Goal: Task Accomplishment & Management: Complete application form

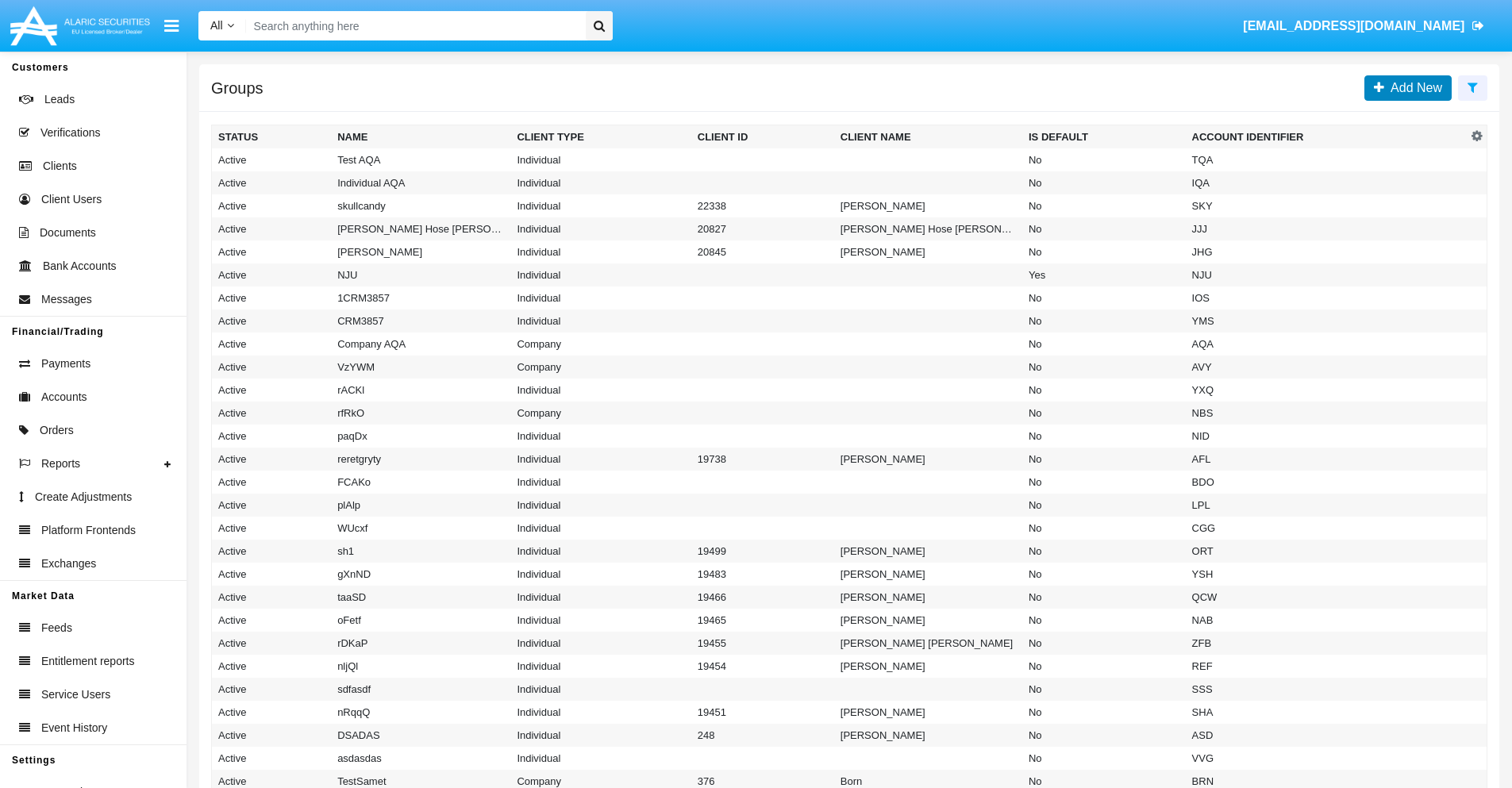
click at [1413, 88] on span "Add New" at bounding box center [1413, 87] width 58 height 13
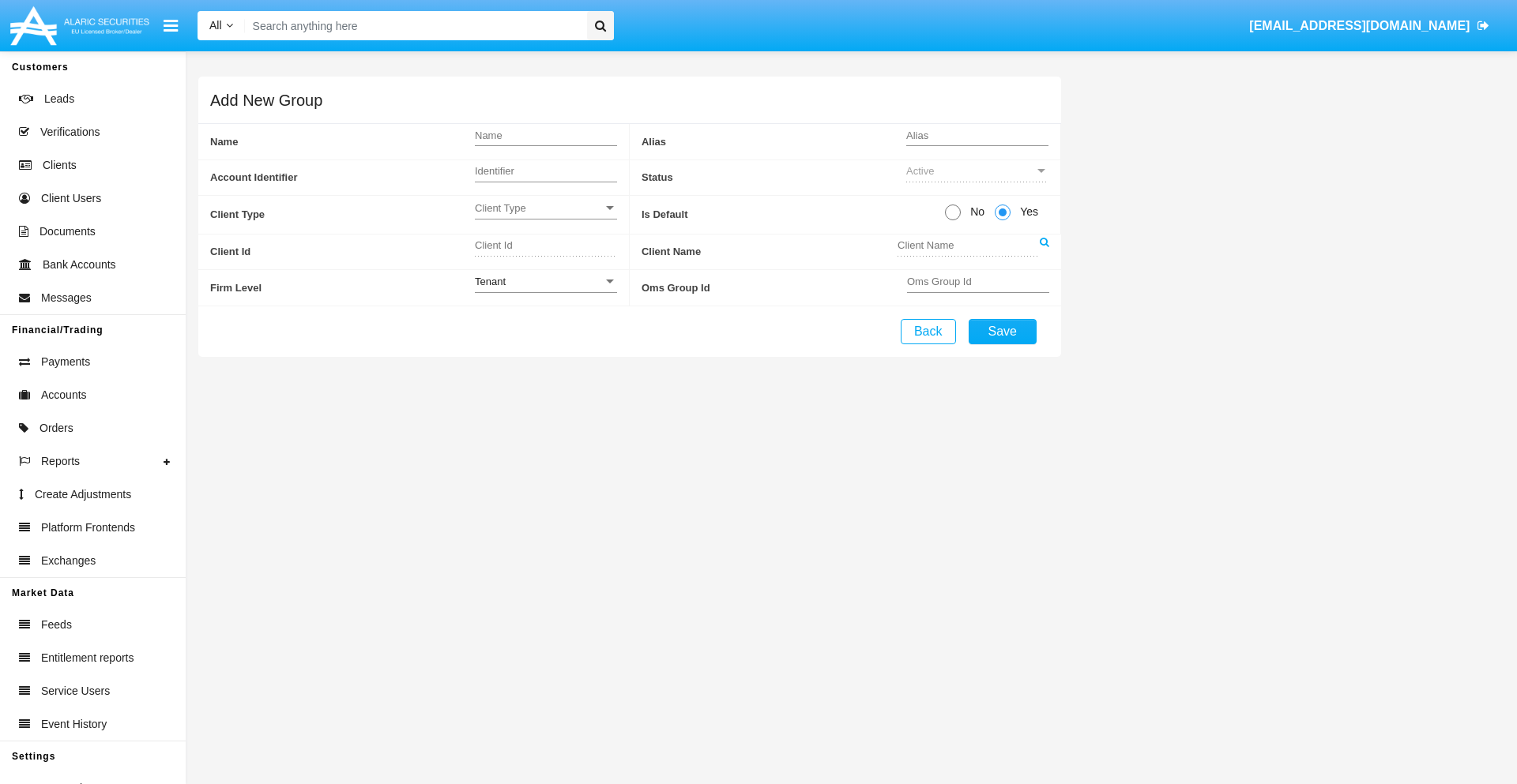
click at [974, 212] on span "No" at bounding box center [974, 212] width 28 height 17
click at [953, 220] on input "No" at bounding box center [952, 220] width 1 height 1
radio input "true"
type input "rzWHc"
type input "X"
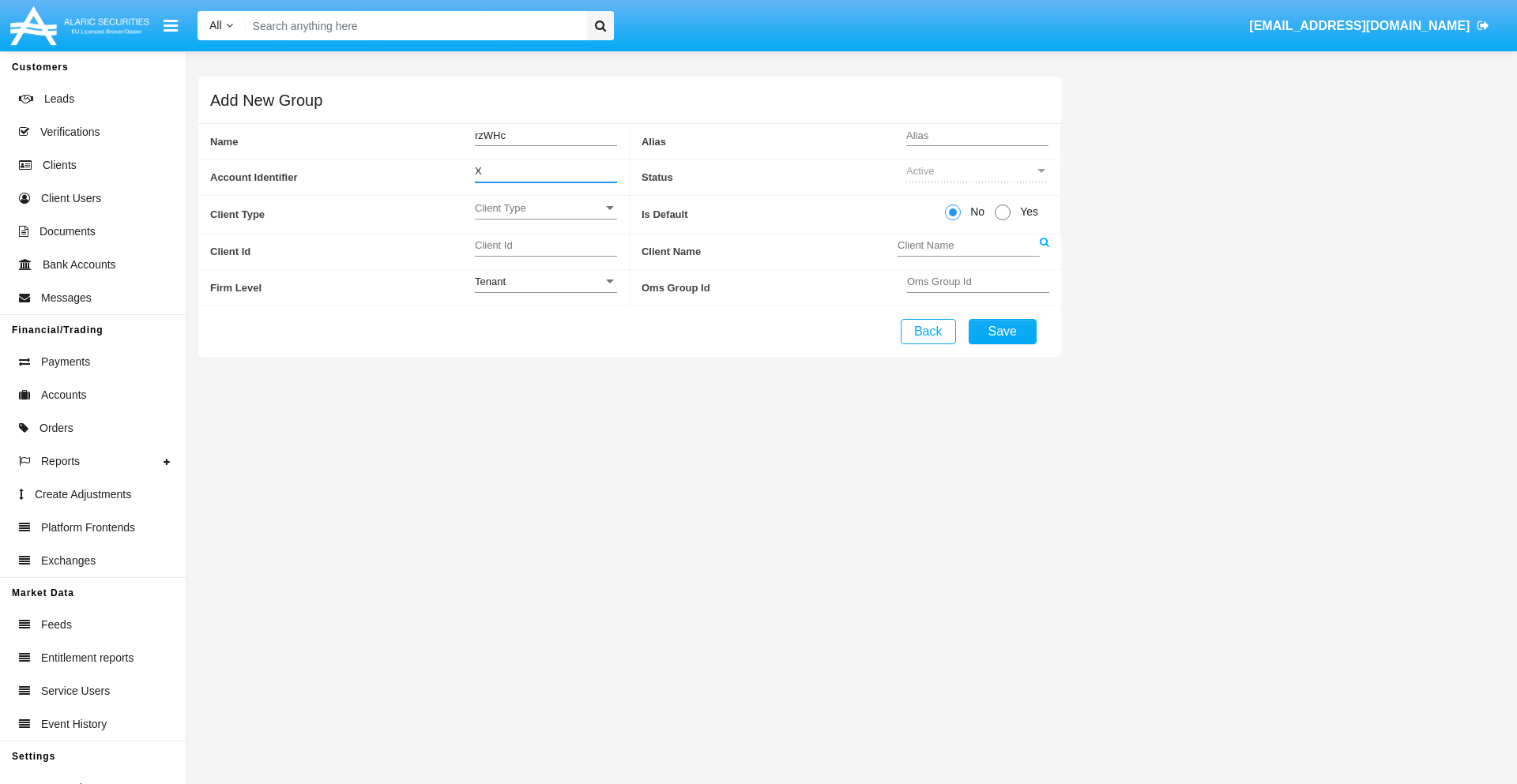
click at [545, 208] on span "Client Type" at bounding box center [539, 208] width 128 height 13
click at [545, 216] on span "Individual" at bounding box center [546, 216] width 143 height 31
click at [545, 282] on div "Tenant" at bounding box center [539, 282] width 128 height 13
click at [545, 290] on span "Tenant" at bounding box center [546, 290] width 143 height 31
type input "WCTzr"
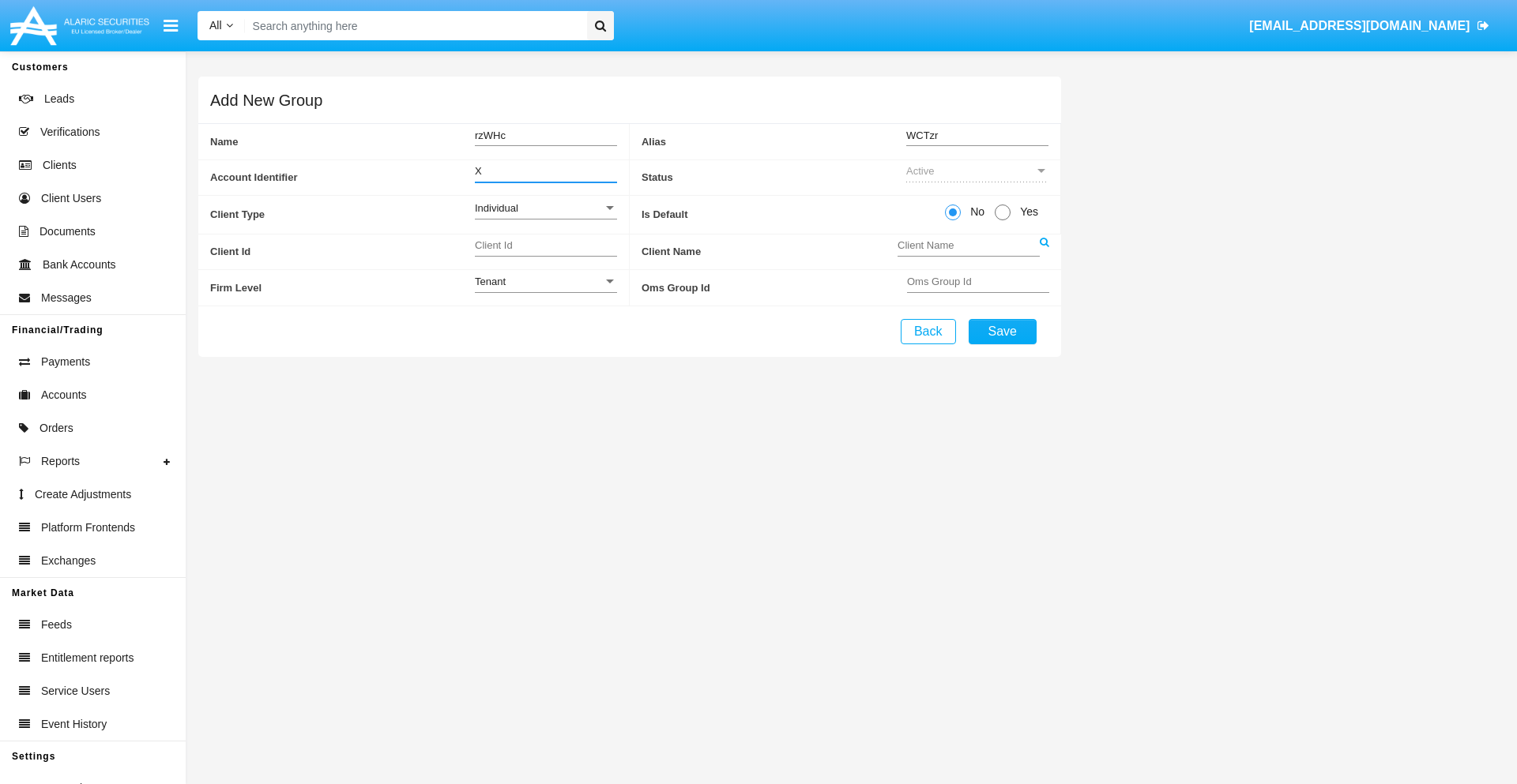
type input "X"
click at [1002, 331] on button "Save" at bounding box center [1003, 331] width 68 height 25
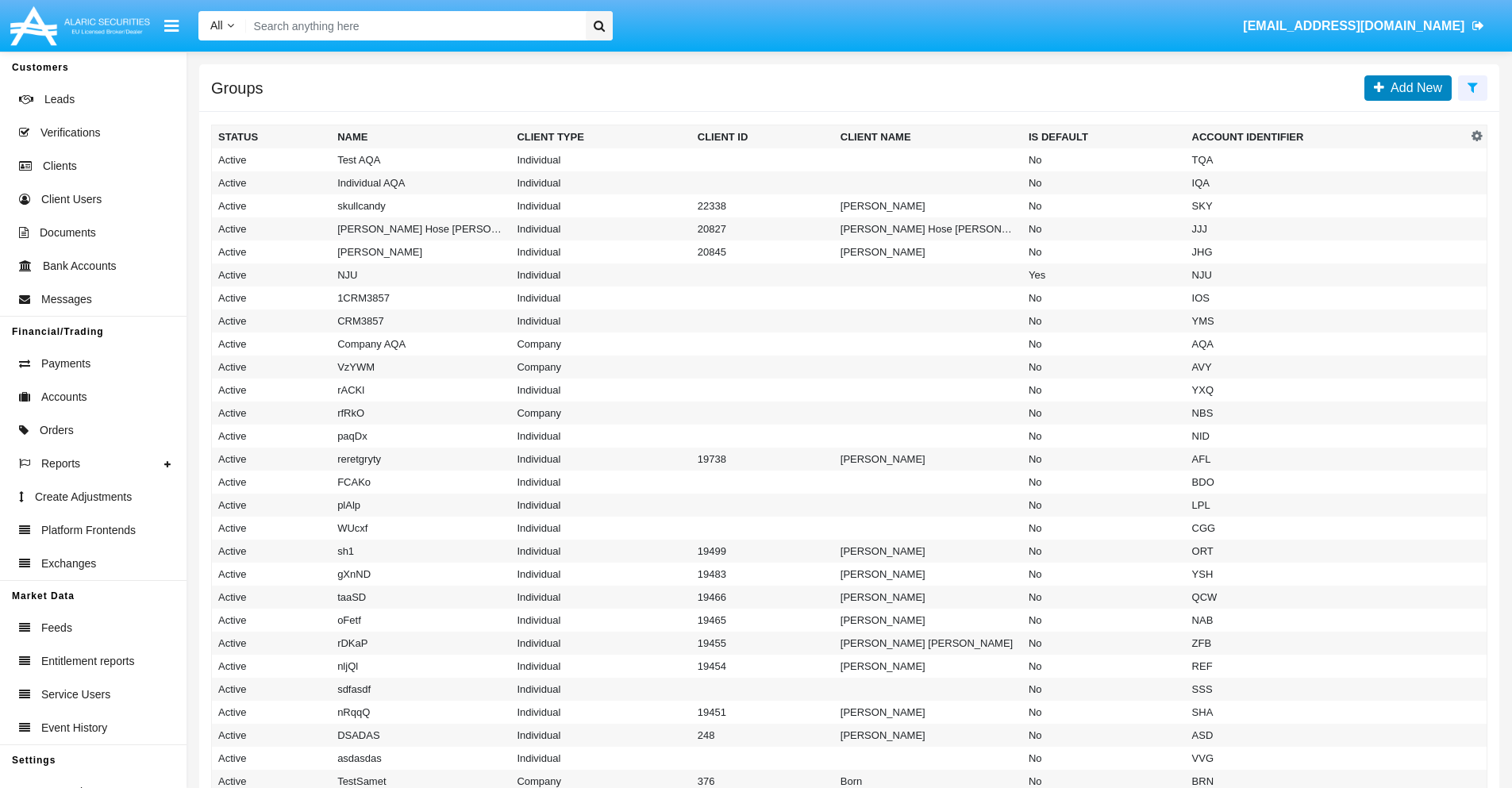
click at [1413, 88] on span "Add New" at bounding box center [1413, 87] width 58 height 13
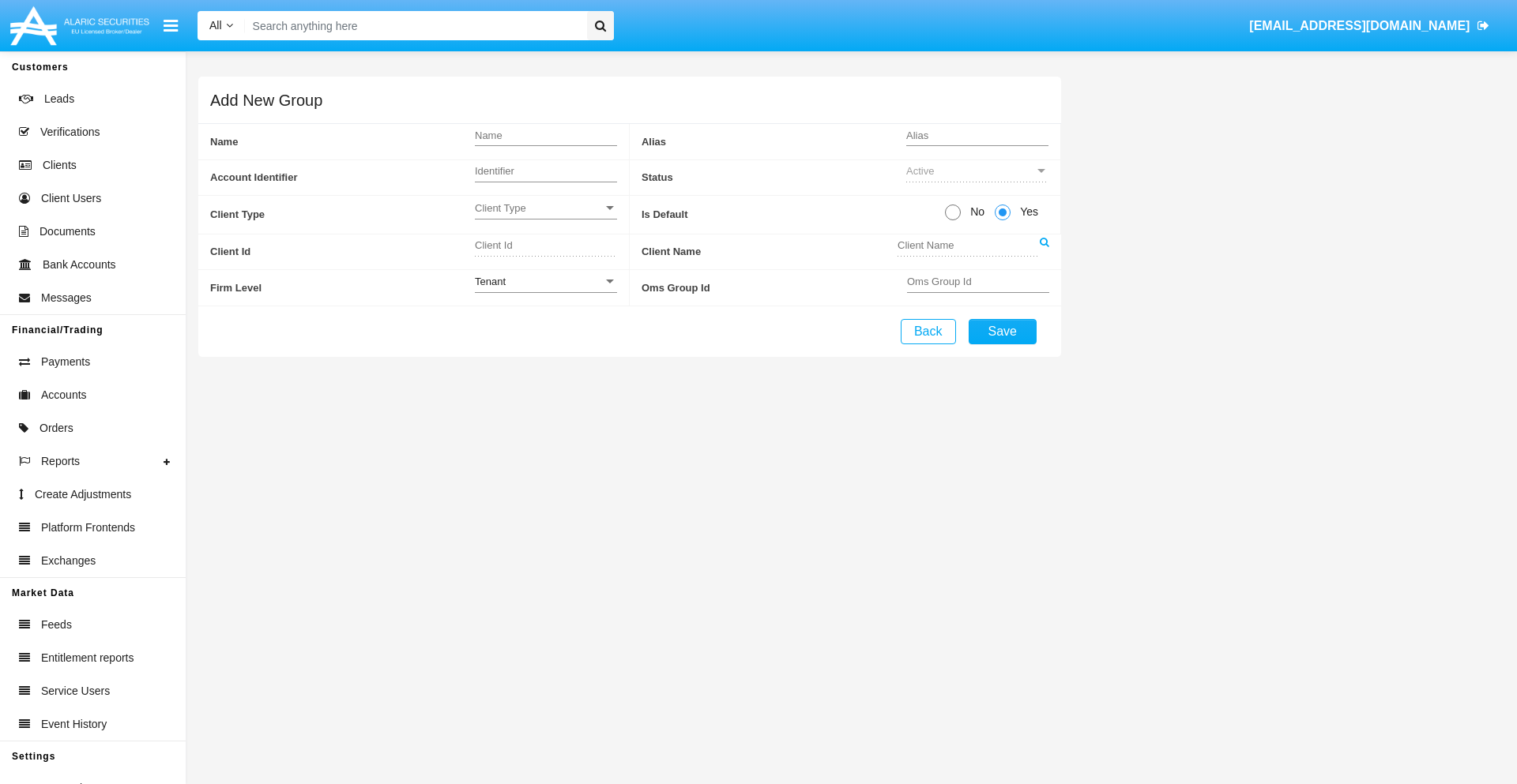
click at [974, 212] on span "No" at bounding box center [974, 212] width 28 height 17
click at [953, 220] on input "No" at bounding box center [952, 220] width 1 height 1
radio input "true"
click at [545, 208] on span "Client Type" at bounding box center [539, 208] width 128 height 13
click at [545, 248] on span "Company" at bounding box center [533, 248] width 117 height 31
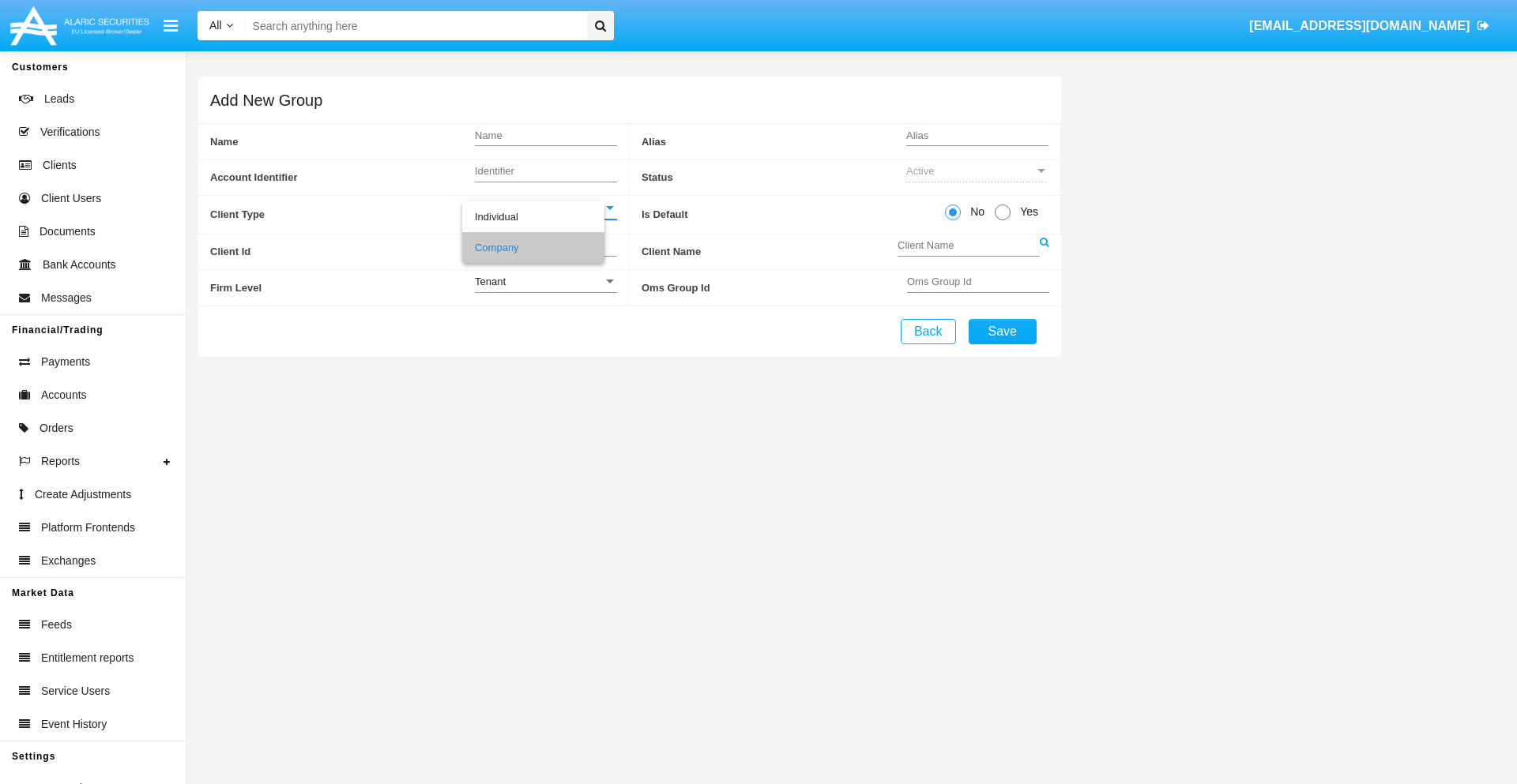
click at [1044, 251] on link at bounding box center [1045, 252] width 10 height 36
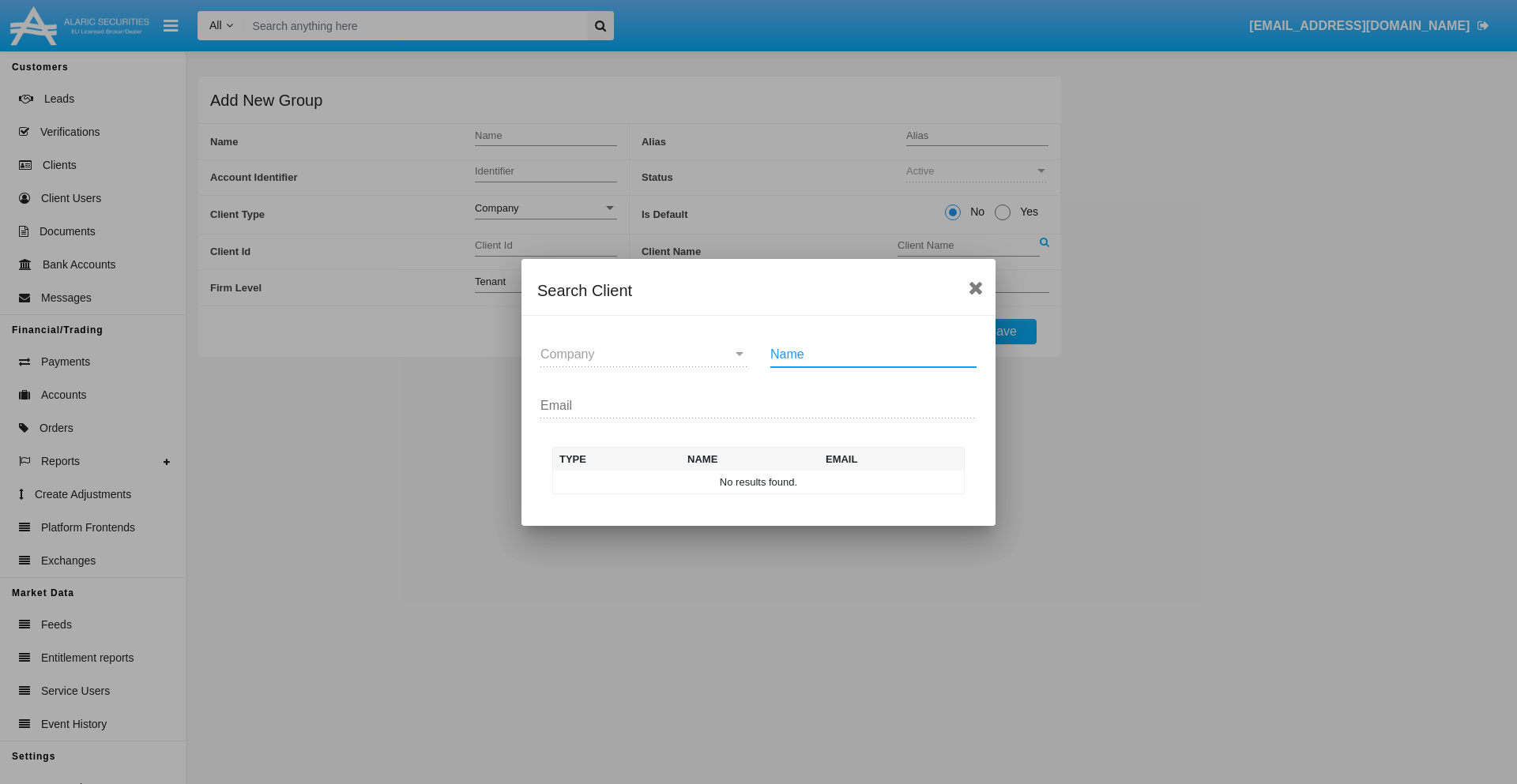
click at [873, 354] on input "Name" at bounding box center [873, 355] width 206 height 14
type input "FlashTurtles"
click at [773, 482] on td "FlashTurtles" at bounding box center [773, 482] width 166 height 24
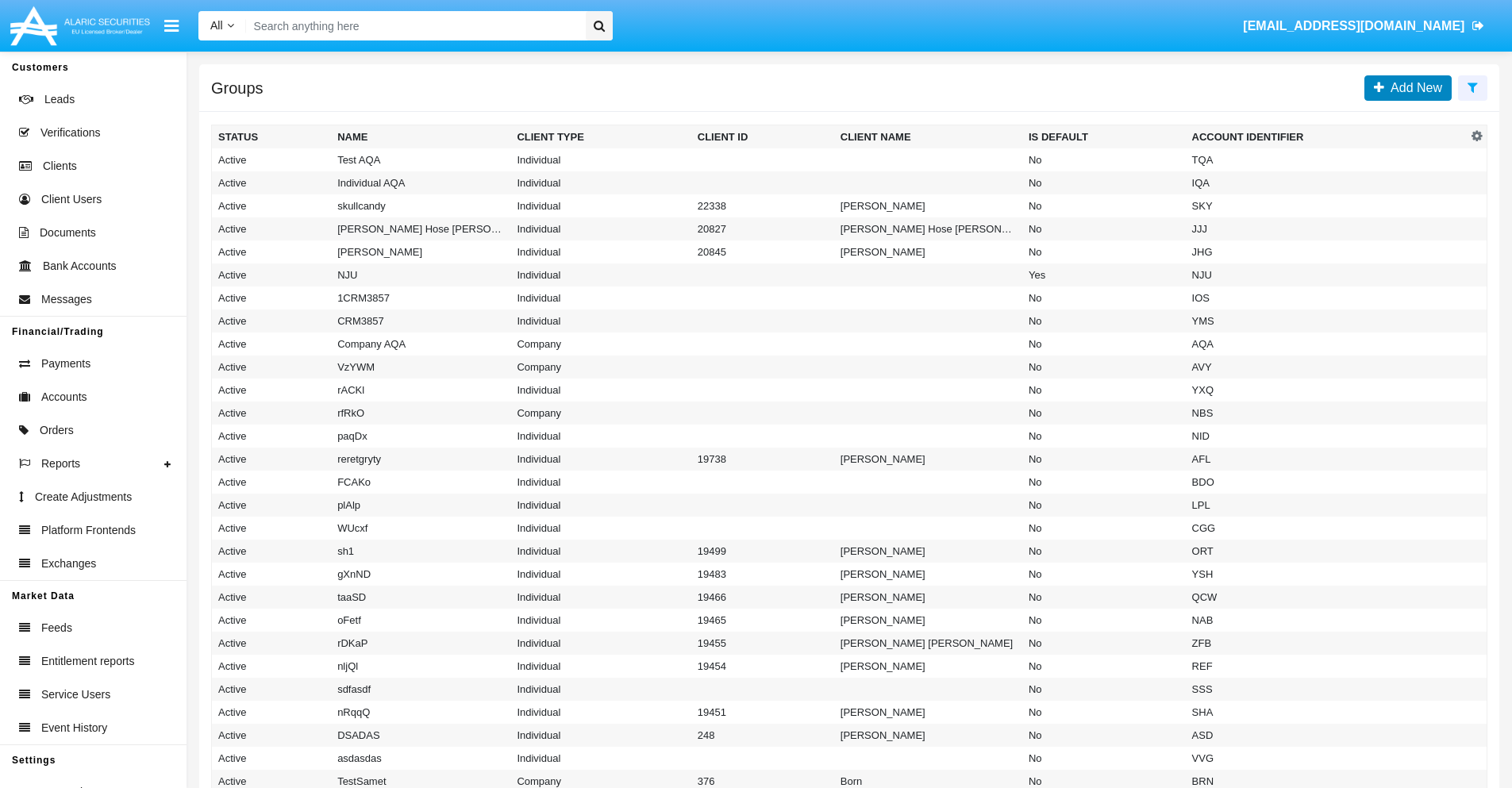
click at [1413, 88] on span "Add New" at bounding box center [1413, 87] width 58 height 13
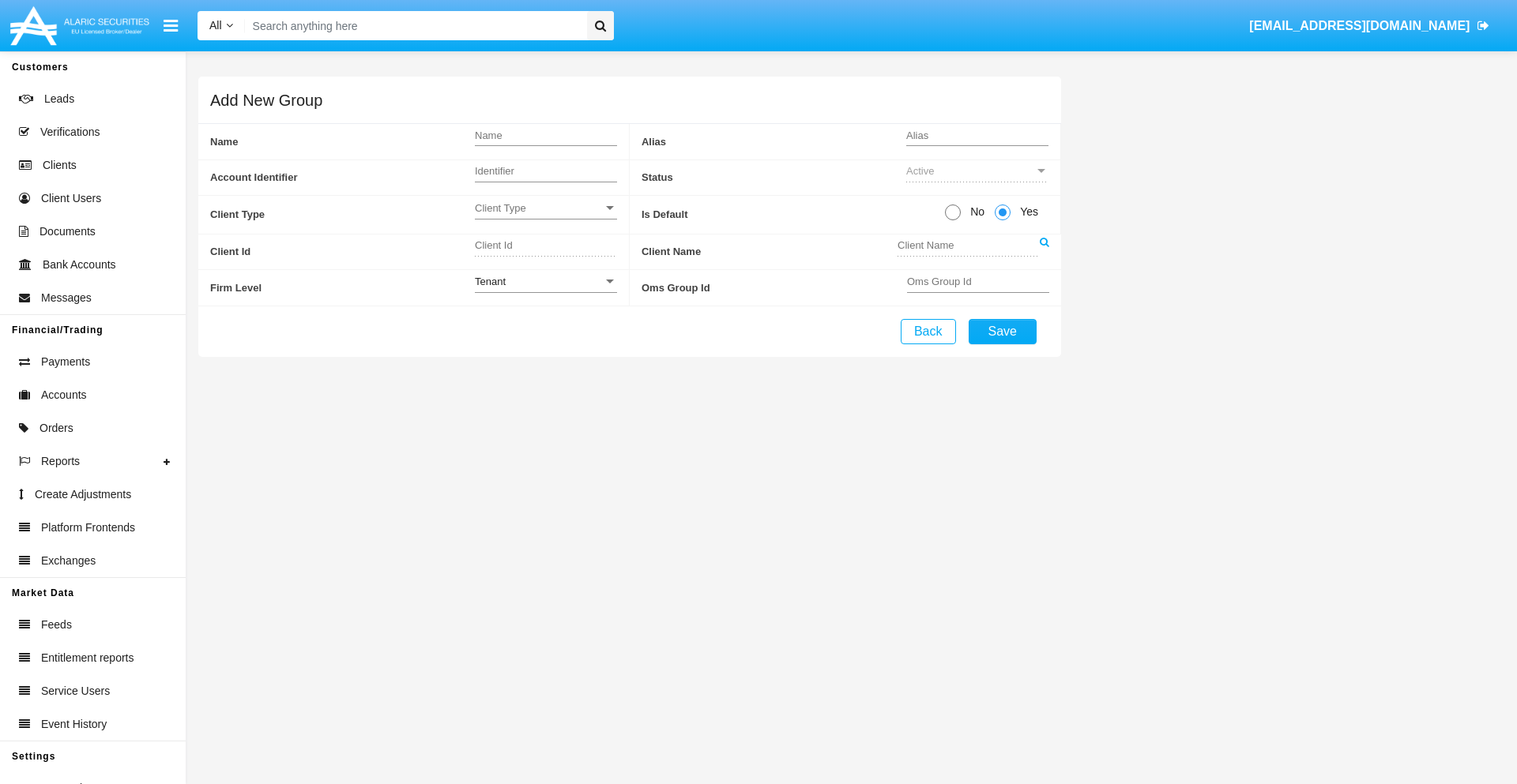
click at [974, 212] on span "No" at bounding box center [974, 212] width 28 height 17
click at [953, 220] on input "No" at bounding box center [952, 220] width 1 height 1
radio input "true"
click at [545, 208] on span "Client Type" at bounding box center [539, 208] width 128 height 13
click at [545, 216] on span "Individual" at bounding box center [533, 216] width 117 height 31
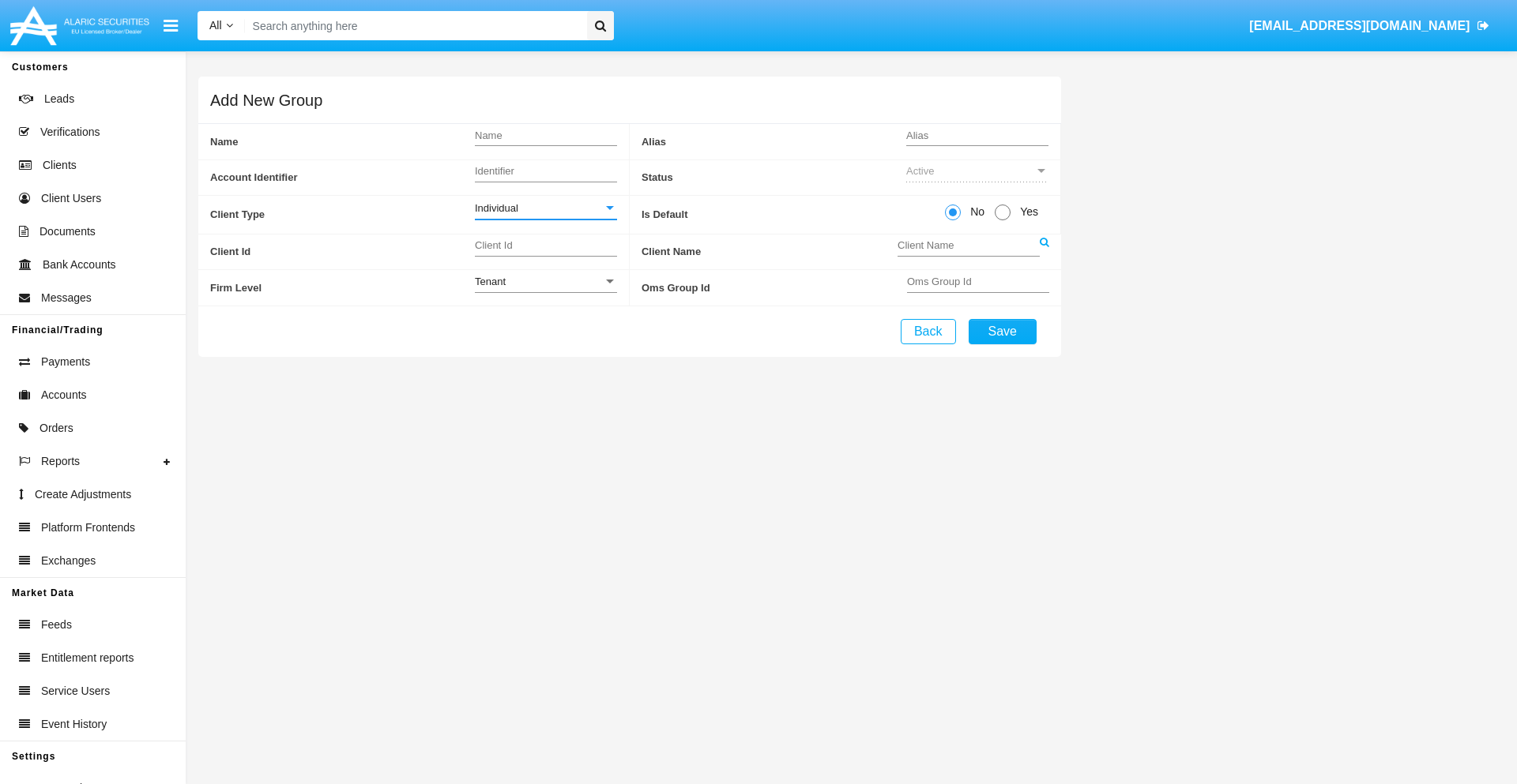
click at [1044, 251] on link at bounding box center [1045, 252] width 10 height 36
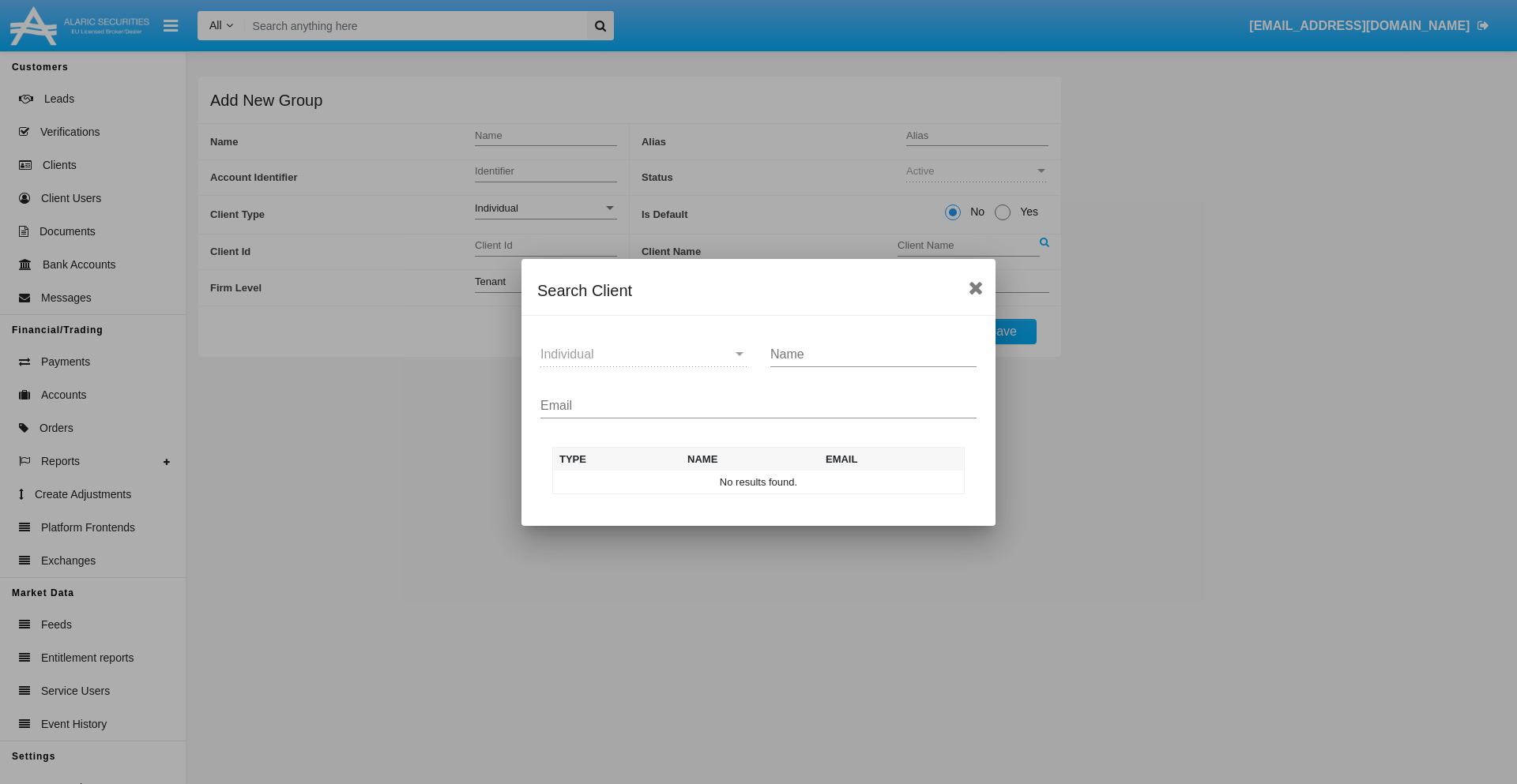
click at [758, 405] on input "Email" at bounding box center [758, 406] width 436 height 14
type input "test-user-snake@aqa.com"
click at [889, 482] on td "test-user-snake@aqa.com" at bounding box center [889, 482] width 152 height 24
